Goal: Task Accomplishment & Management: Manage account settings

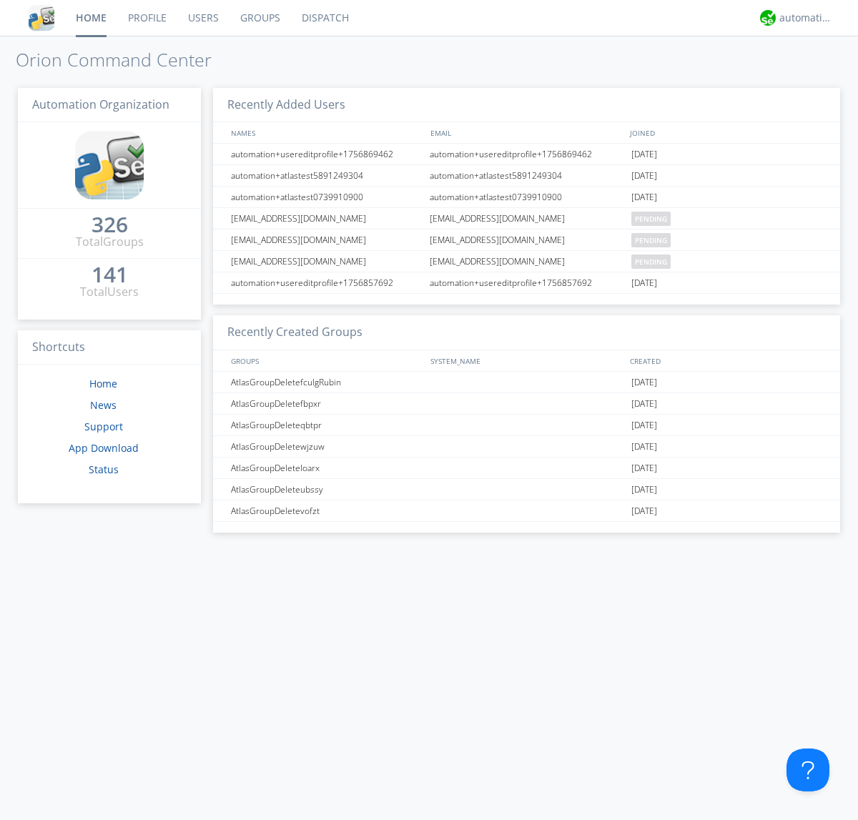
click at [259, 18] on link "Groups" at bounding box center [261, 18] width 62 height 36
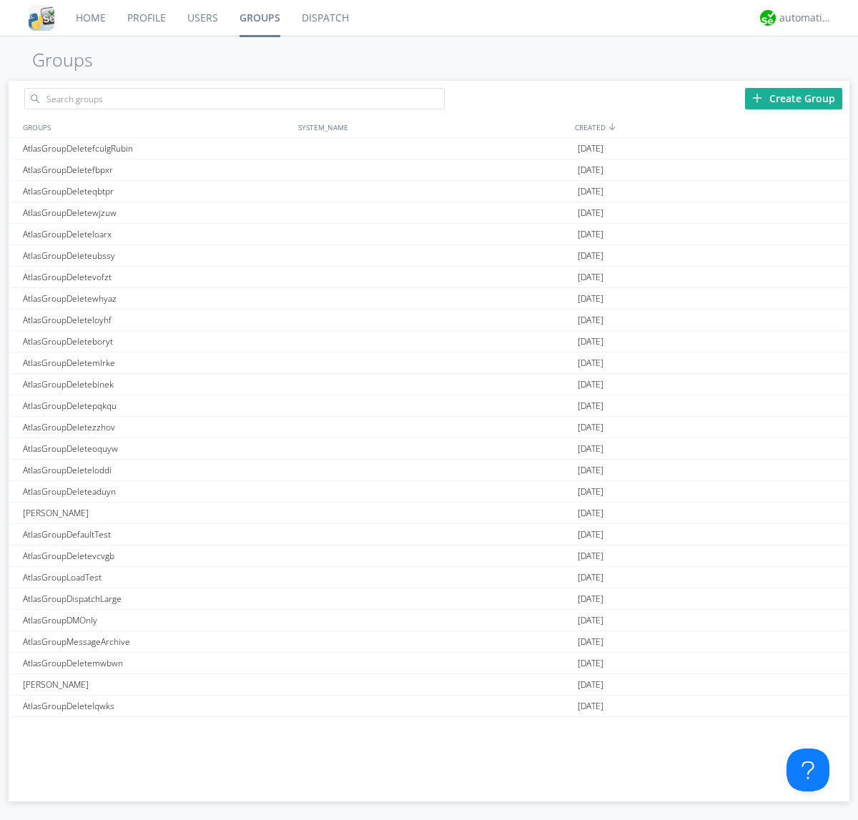
click at [259, 18] on link "Groups" at bounding box center [260, 18] width 62 height 36
click at [794, 98] on div "Create Group" at bounding box center [793, 98] width 97 height 21
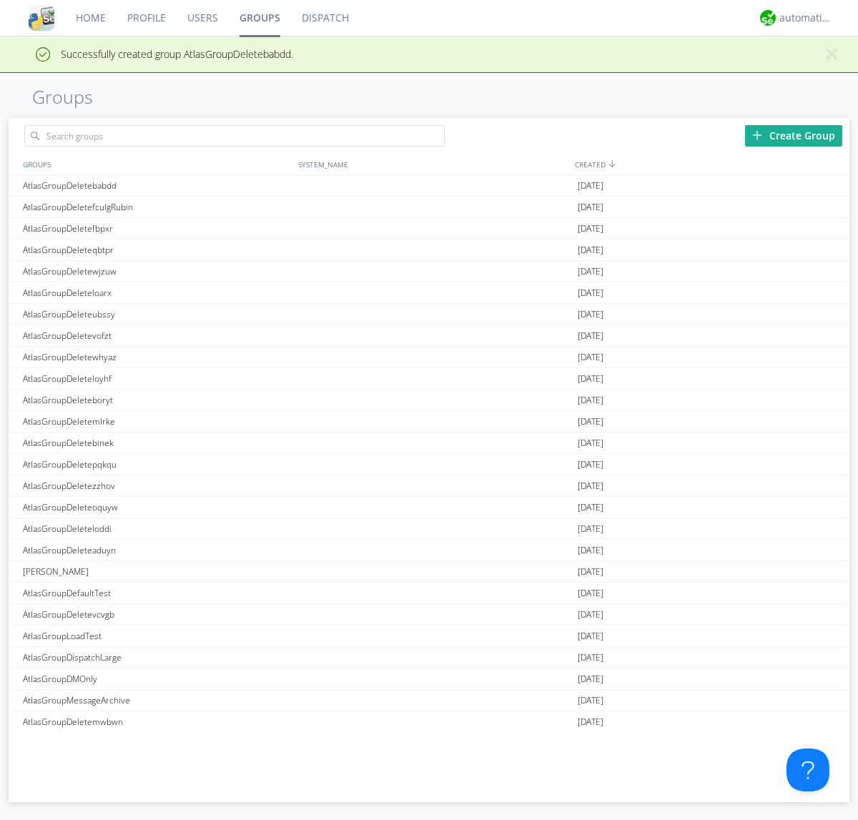
click at [259, 18] on link "Groups" at bounding box center [260, 18] width 62 height 36
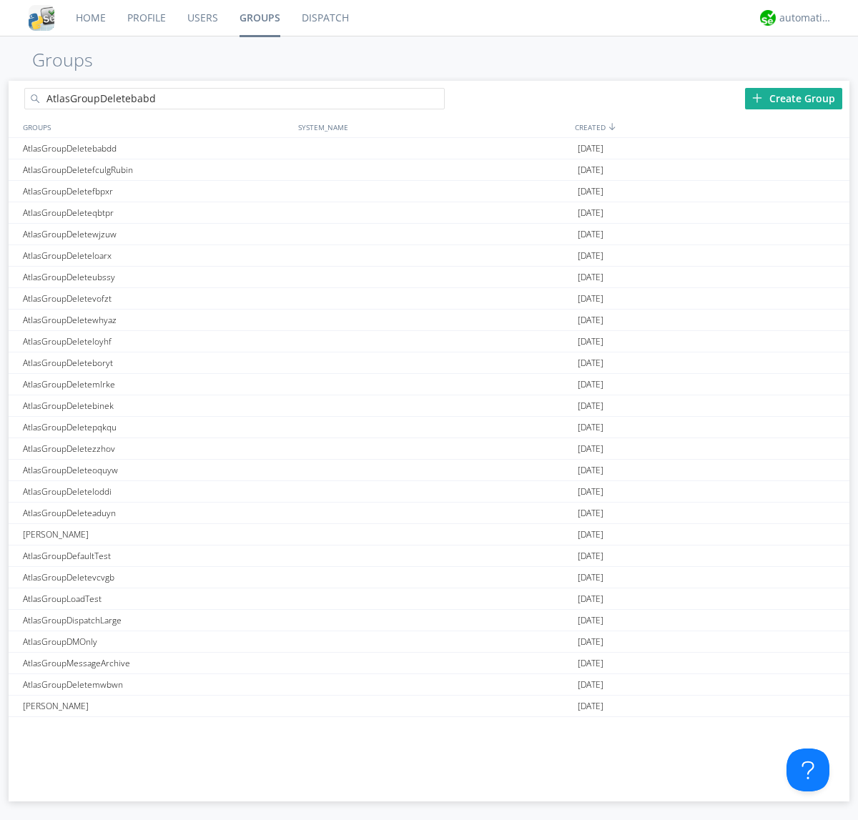
type input "AtlasGroupDeletebabdd"
click at [202, 18] on link "Users" at bounding box center [203, 18] width 52 height 36
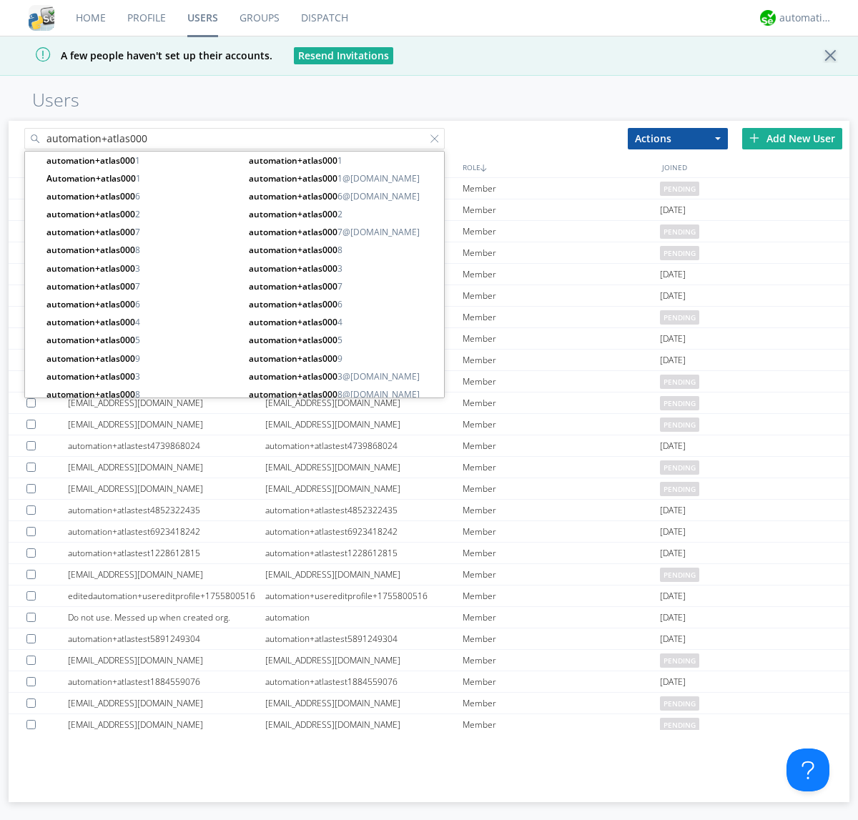
type input "automation+atlas000"
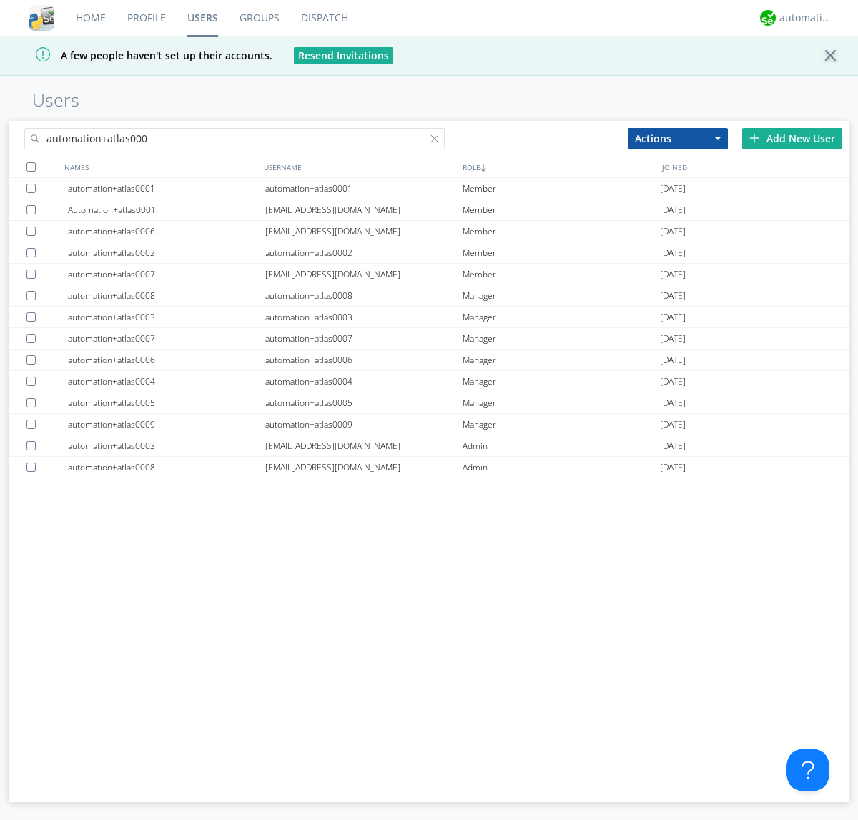
click at [31, 167] on div at bounding box center [30, 166] width 9 height 9
click at [678, 138] on button "Actions" at bounding box center [678, 138] width 100 height 21
click at [0, 0] on link "Add to Group" at bounding box center [0, 0] width 0 height 0
click at [202, 18] on link "Users" at bounding box center [203, 18] width 52 height 36
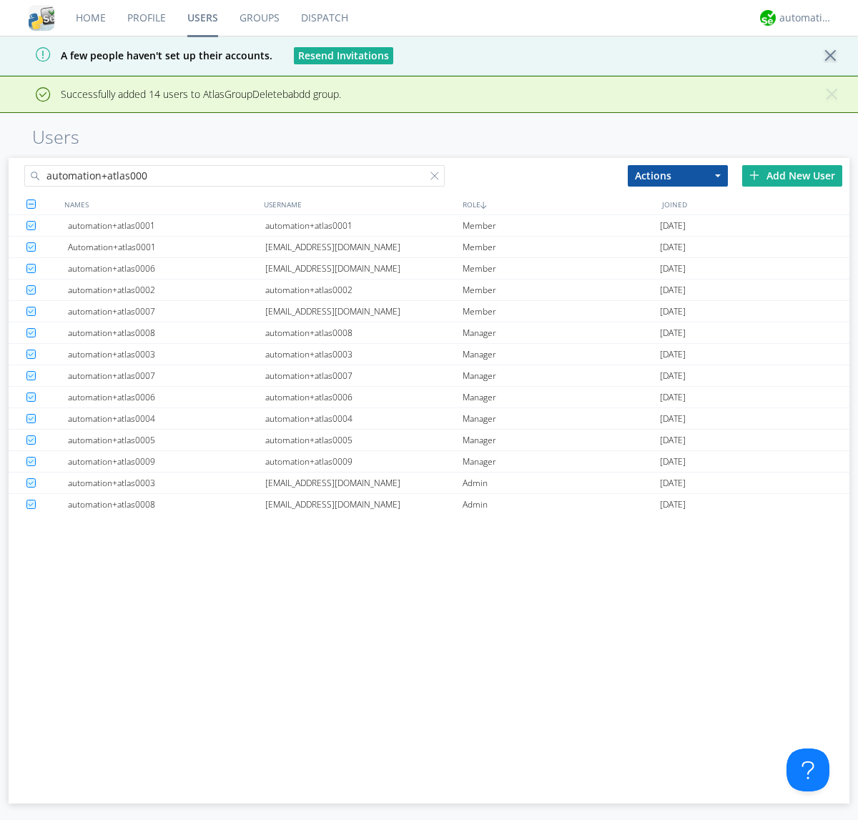
click at [438, 178] on div at bounding box center [438, 179] width 14 height 14
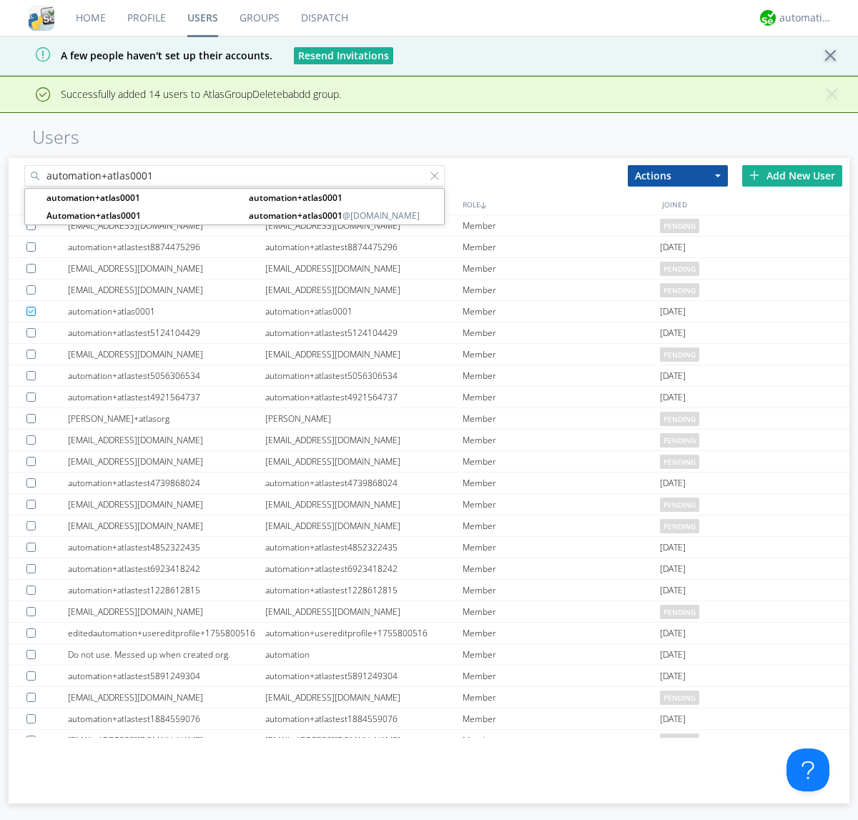
type input "automation+atlas0001"
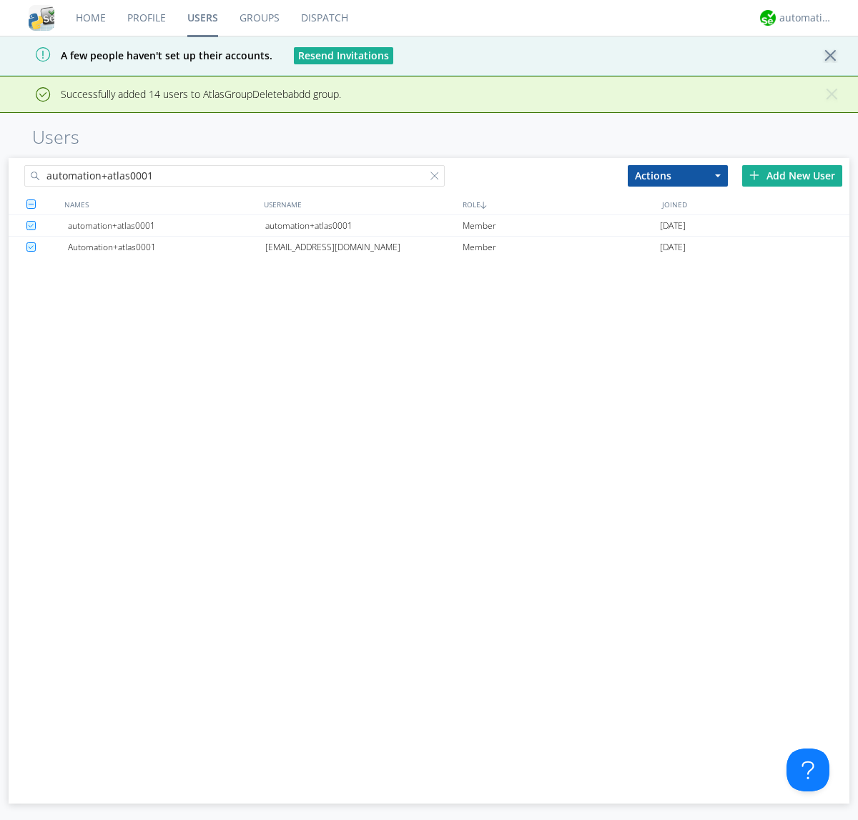
click at [363, 225] on div "automation+atlas0001" at bounding box center [363, 225] width 197 height 21
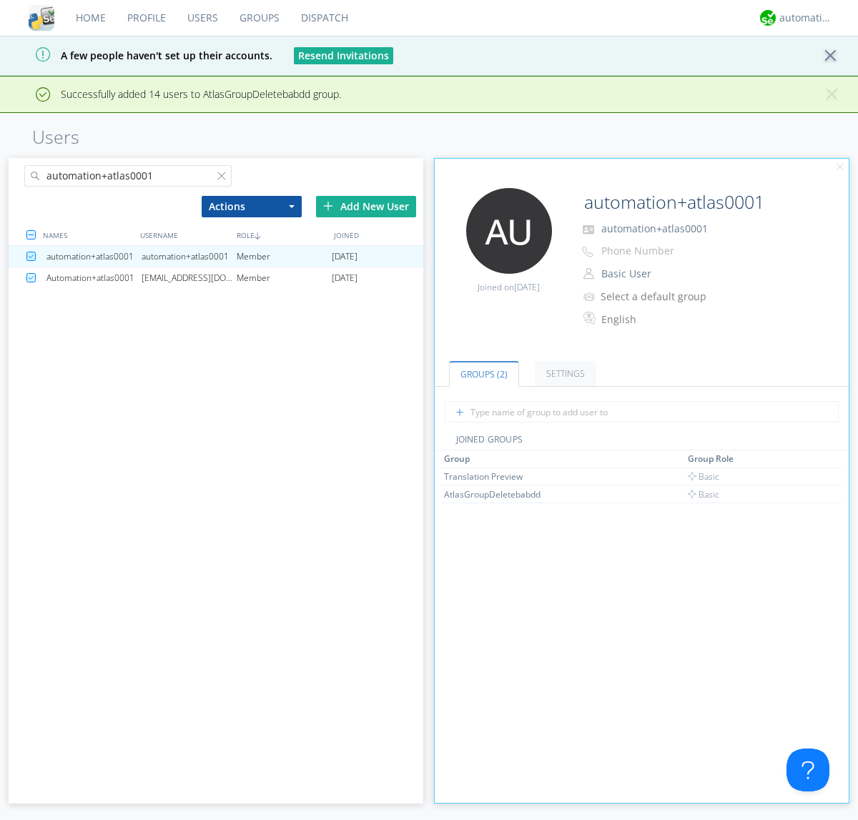
click at [258, 18] on link "Groups" at bounding box center [260, 18] width 62 height 36
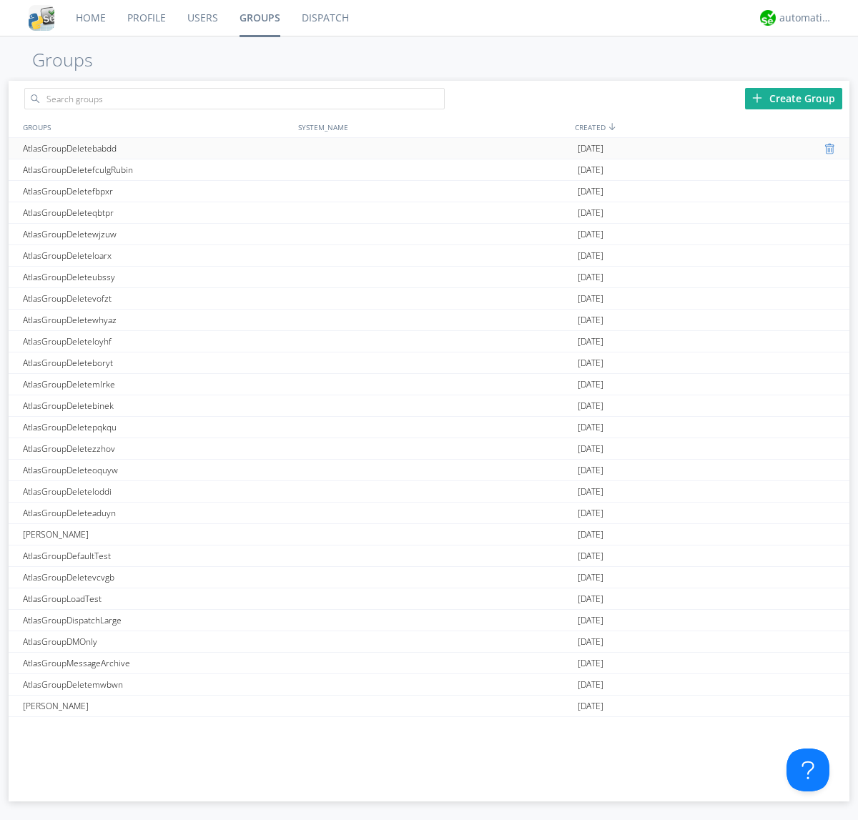
click at [825, 149] on div at bounding box center [832, 148] width 14 height 11
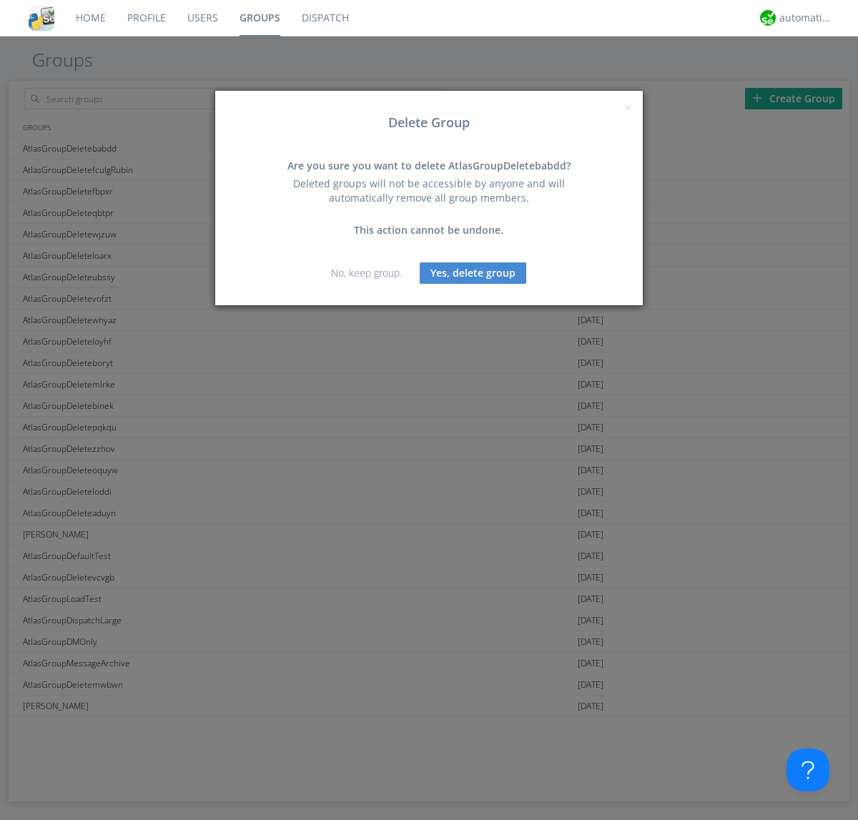
click at [473, 272] on button "Yes, delete group" at bounding box center [473, 272] width 107 height 21
